Goal: Check status: Check status

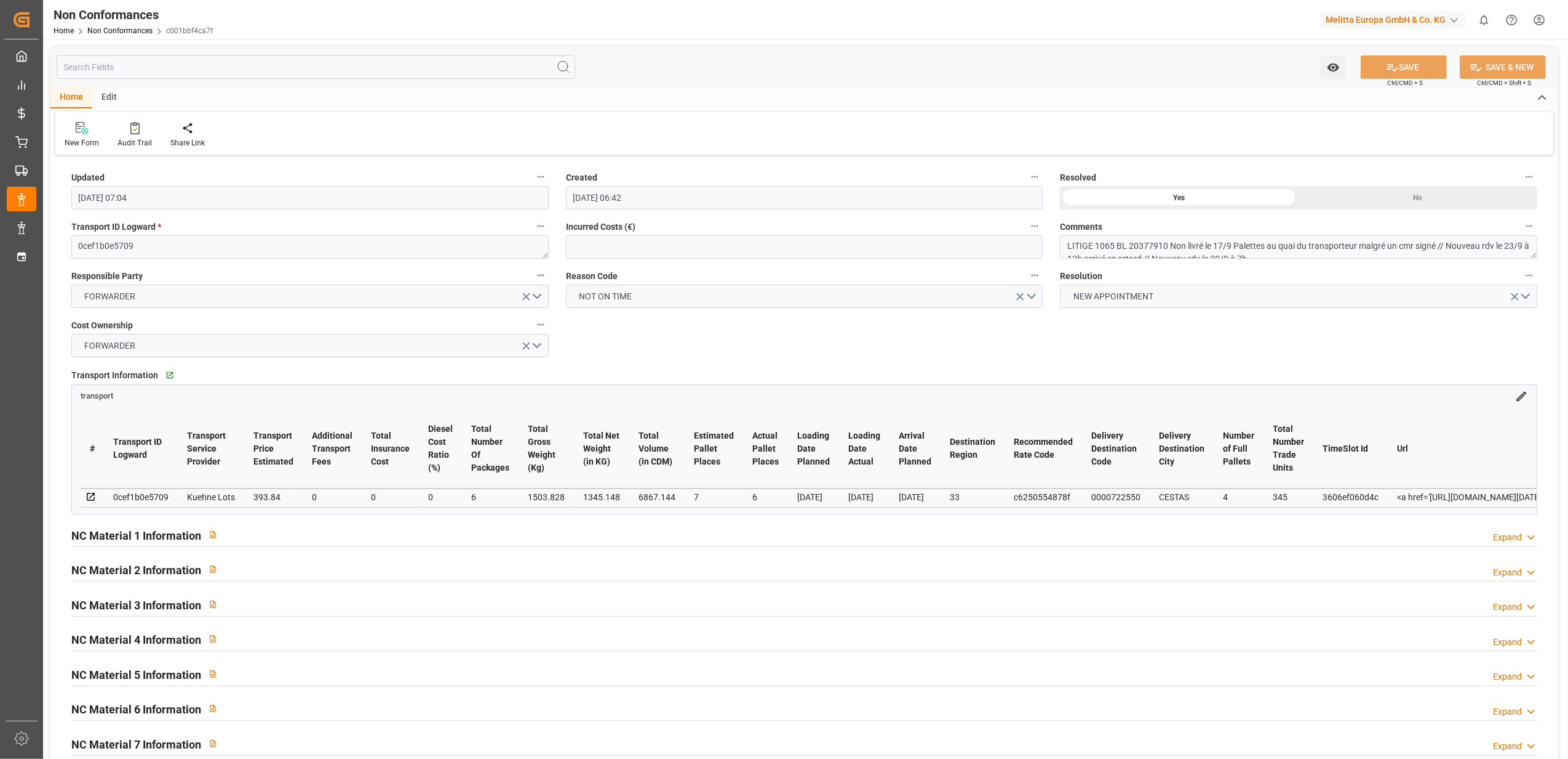
scroll to position [10, 0]
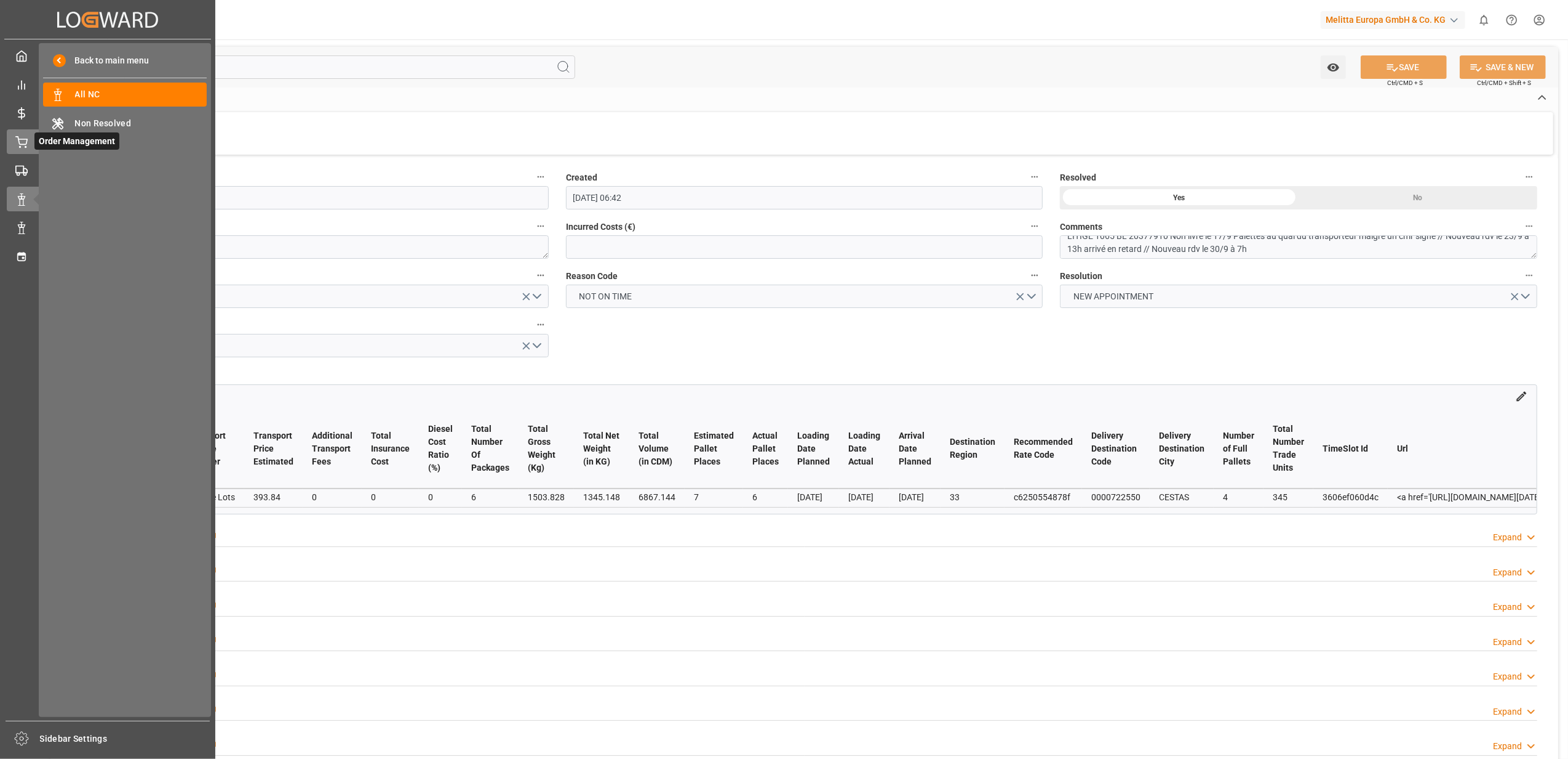
click at [16, 142] on icon at bounding box center [21, 142] width 12 height 12
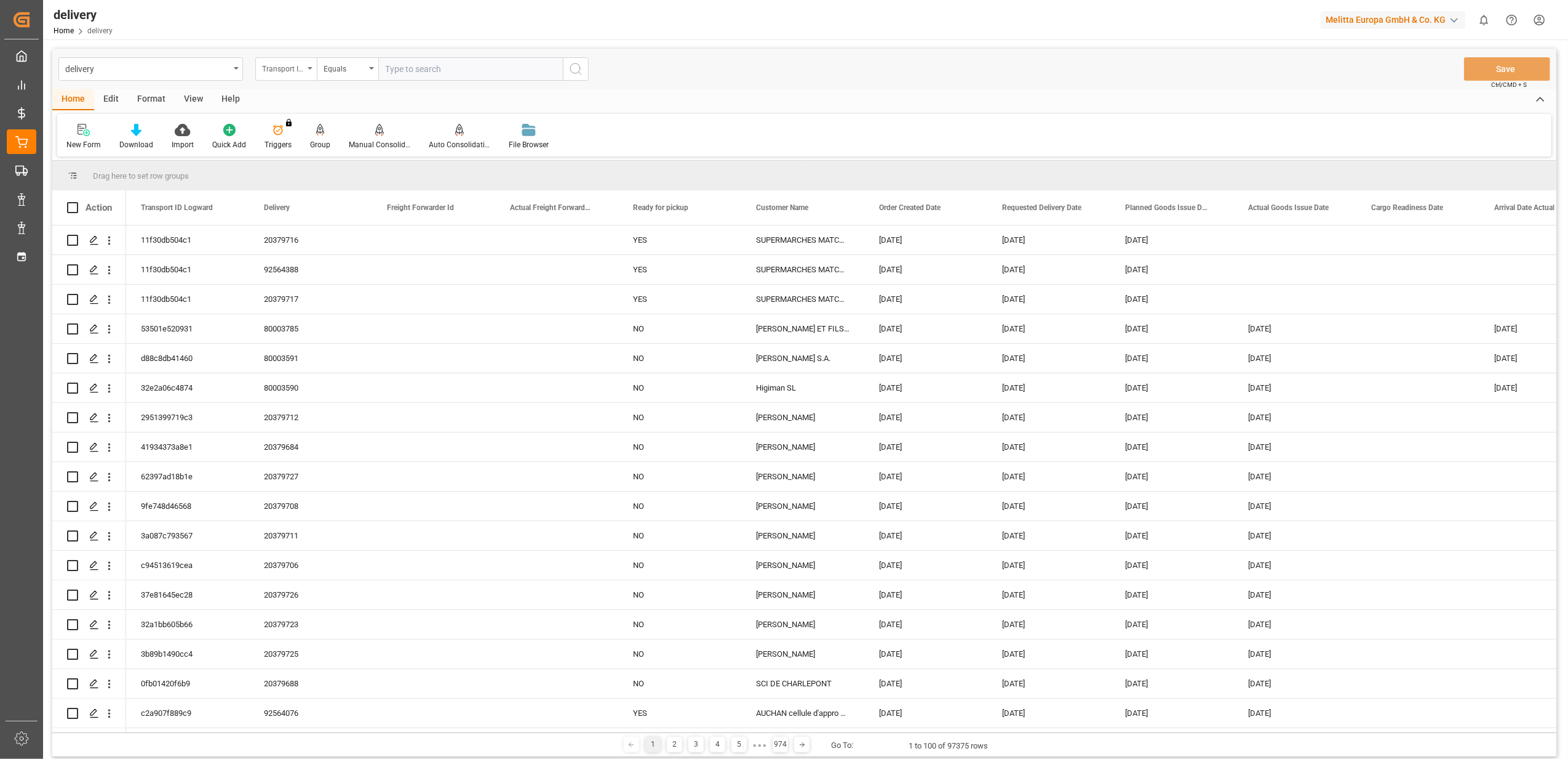
click at [310, 65] on div "Transport ID Logward" at bounding box center [286, 69] width 61 height 23
click at [323, 151] on div "Delivery" at bounding box center [347, 151] width 183 height 26
click at [438, 72] on input "text" at bounding box center [470, 69] width 184 height 23
type input "20372148"
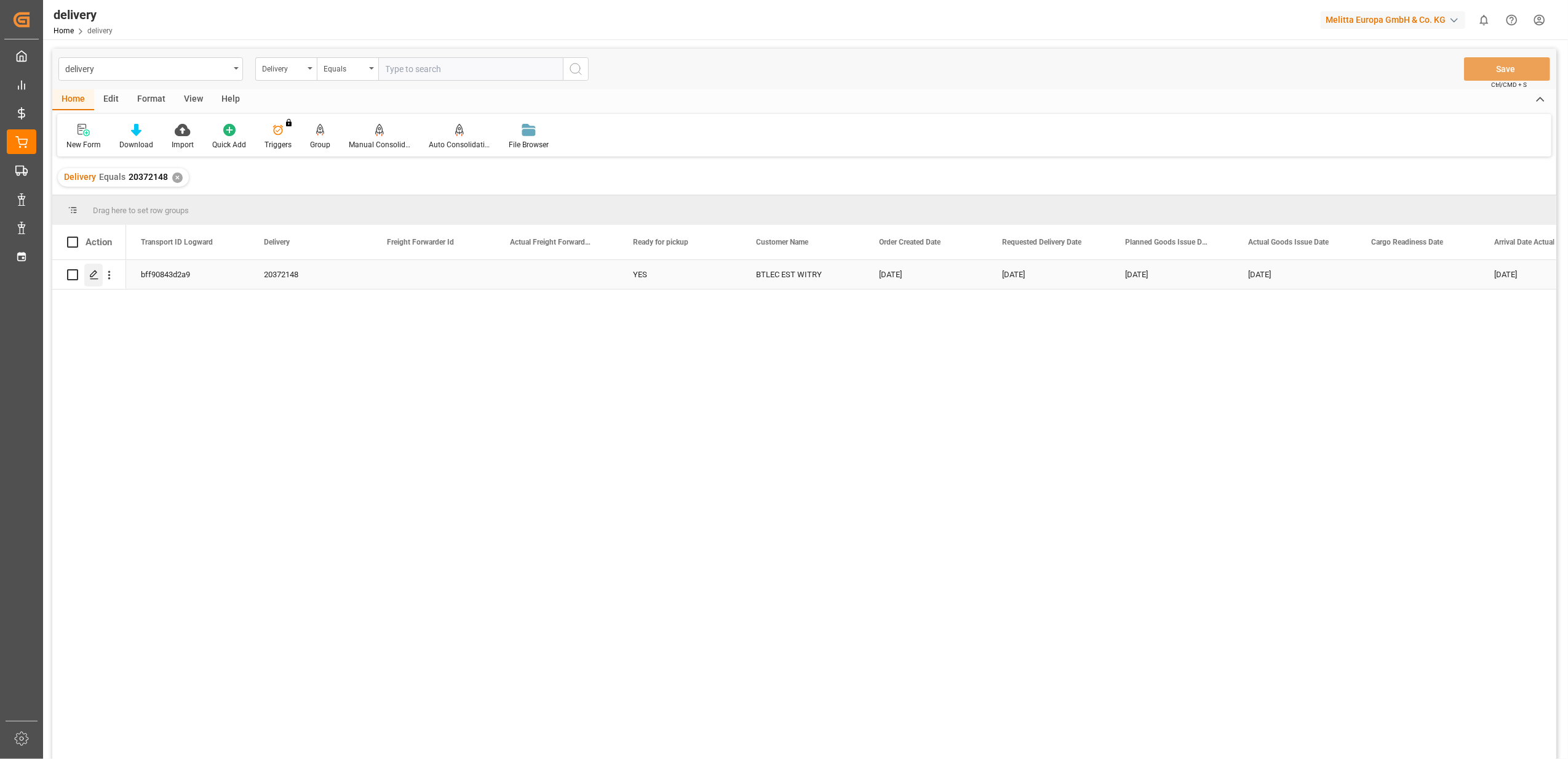
click at [97, 276] on icon "Press SPACE to select this row." at bounding box center [94, 274] width 10 height 10
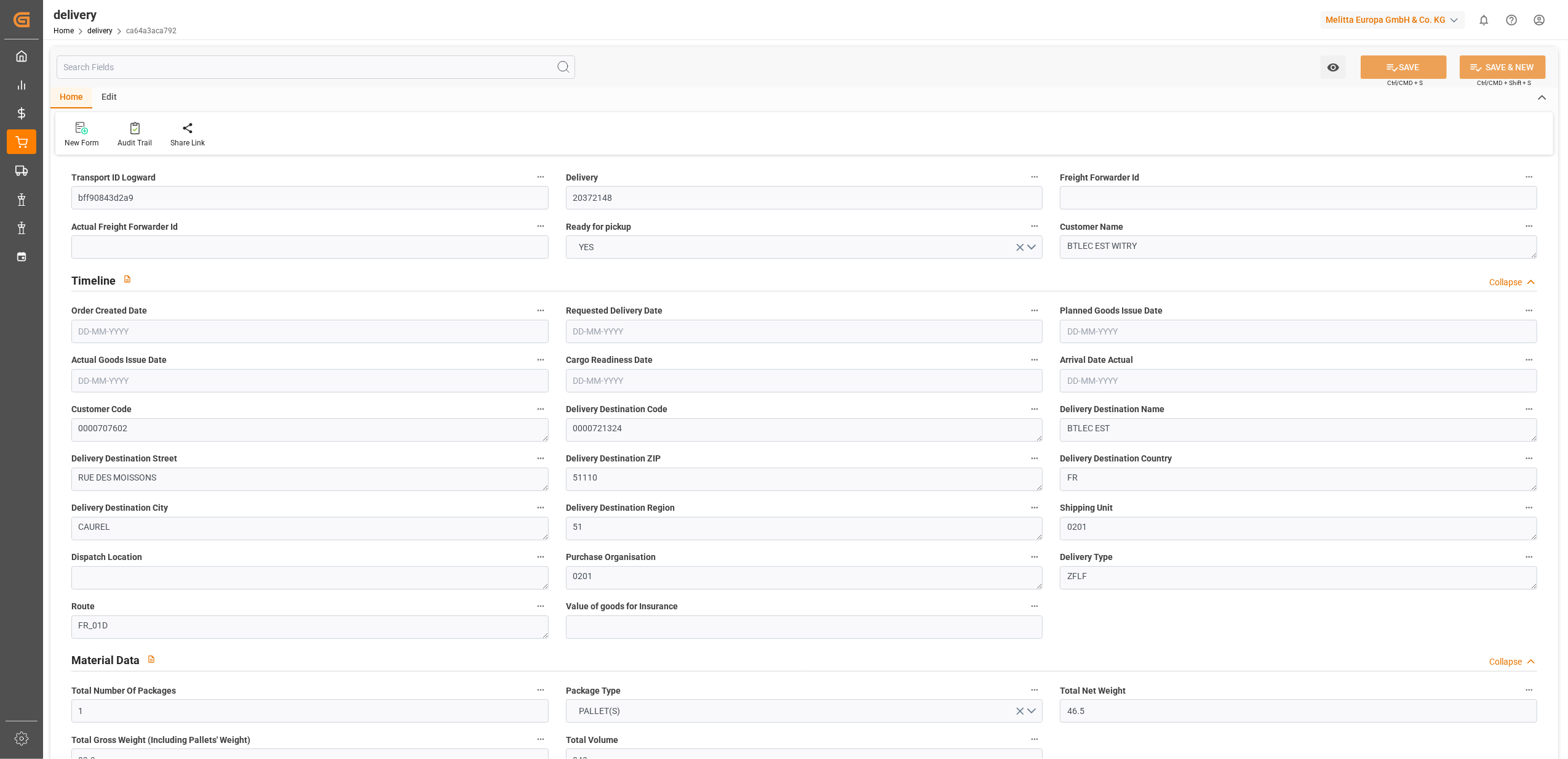
type input "[DATE]"
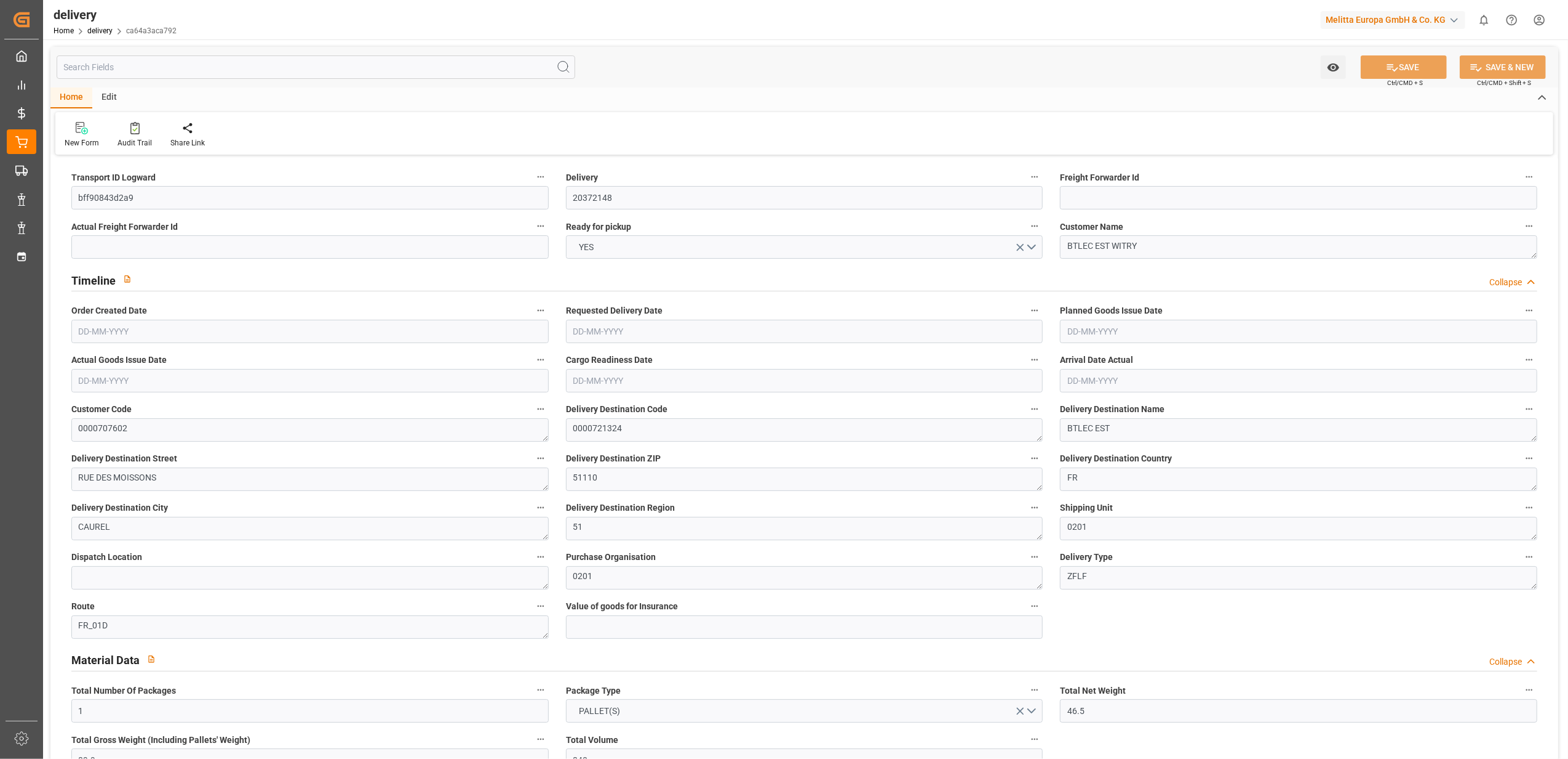
type input "[DATE] 11:01"
